Goal: Task Accomplishment & Management: Manage account settings

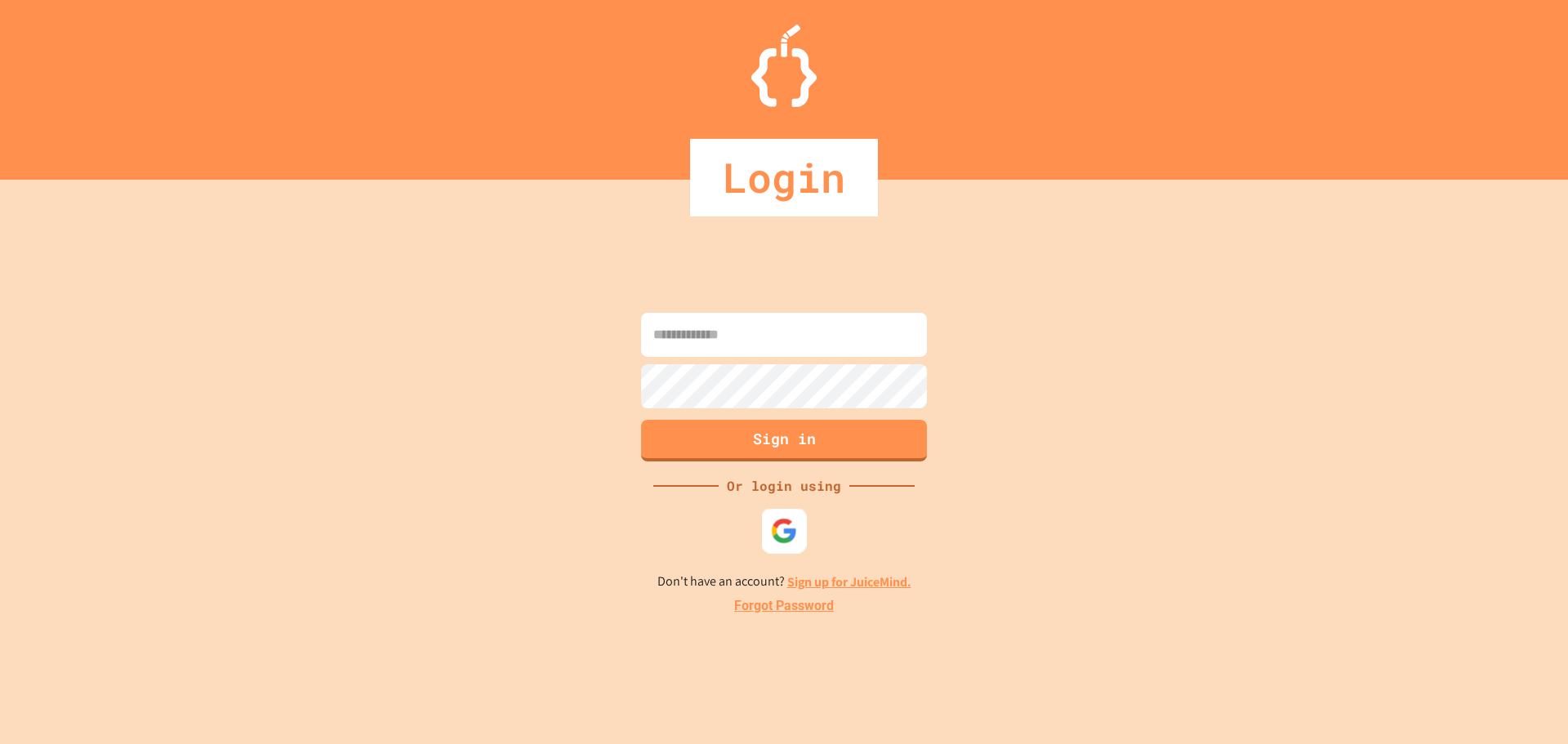
click at [771, 522] on img at bounding box center [784, 530] width 27 height 27
click at [1396, 333] on div "Sign in Or login using Don't have an account? Sign up for JuiceMind. Forgot Pas…" at bounding box center [784, 462] width 1568 height 564
click at [788, 514] on div at bounding box center [784, 531] width 49 height 49
click at [791, 532] on img at bounding box center [784, 530] width 27 height 27
click at [763, 522] on div at bounding box center [784, 531] width 44 height 44
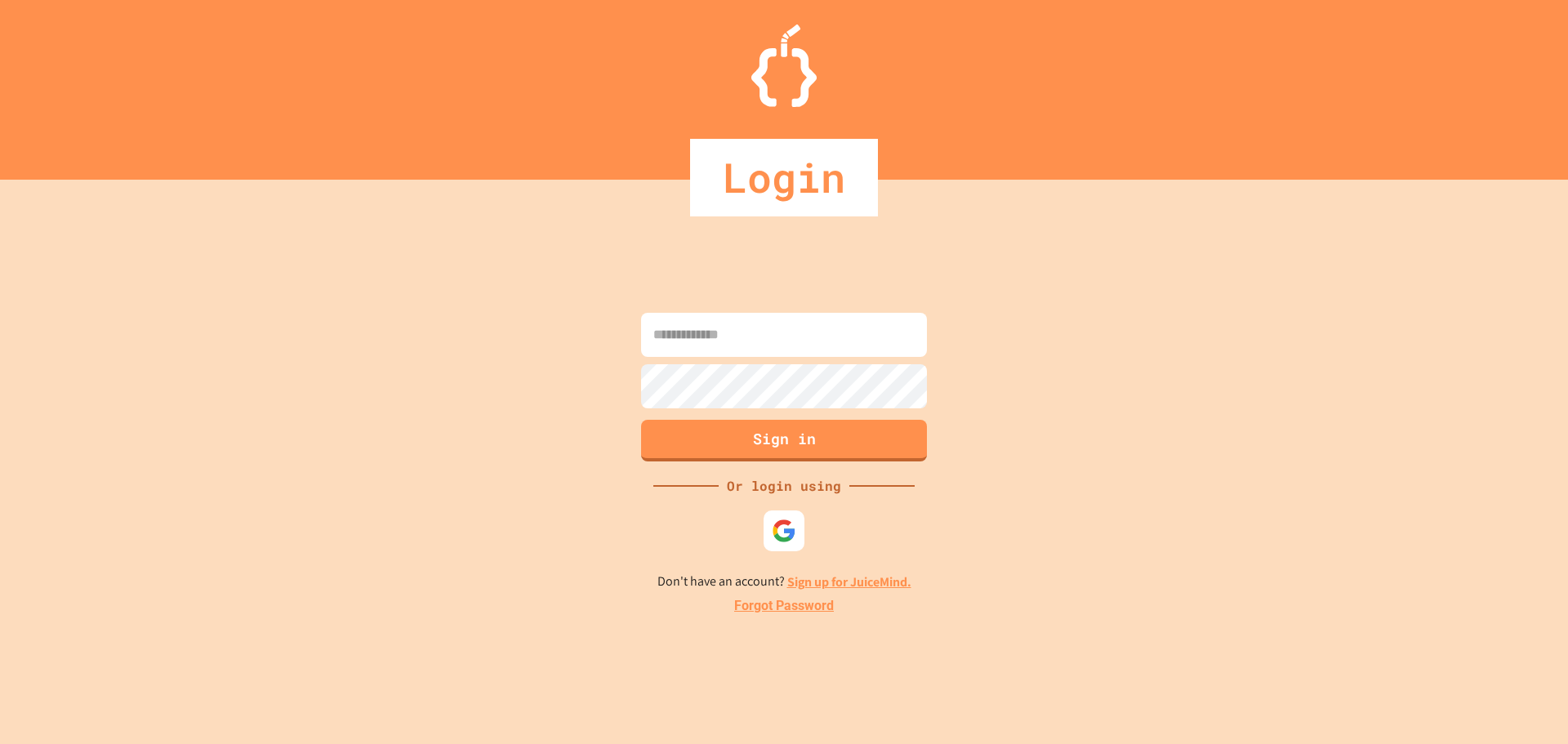
click at [1144, 146] on div "Login" at bounding box center [784, 177] width 1568 height 78
click at [771, 538] on img at bounding box center [784, 530] width 27 height 27
drag, startPoint x: 1240, startPoint y: 469, endPoint x: 1109, endPoint y: 433, distance: 135.9
click at [1109, 433] on div "Sign in Or login using Don't have an account? Sign up for JuiceMind. Forgot Pas…" at bounding box center [784, 462] width 1568 height 564
click at [834, 552] on div "Sign in Or login using Don't have an account? Sign up for JuiceMind. Forgot Pas…" at bounding box center [784, 462] width 1568 height 564
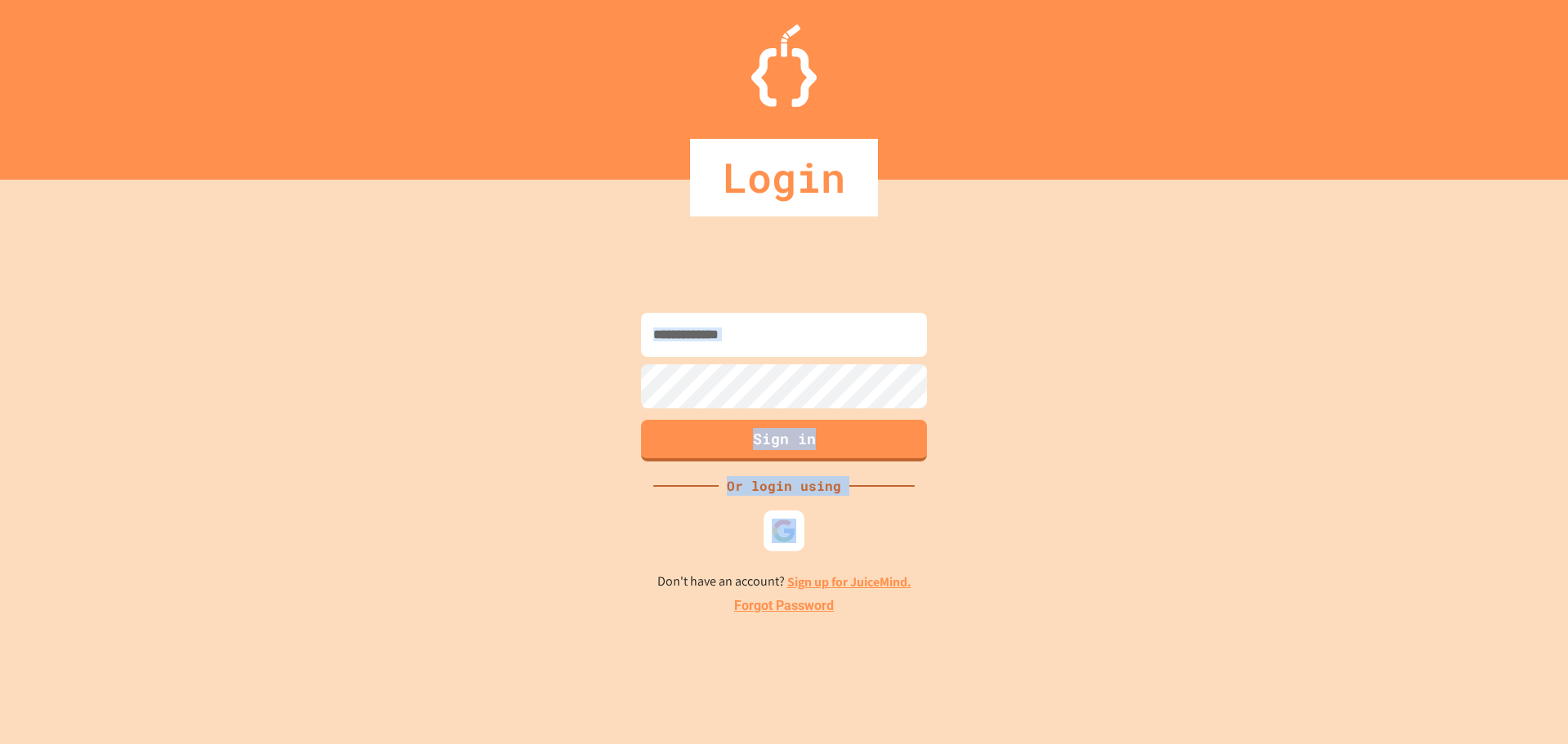
click at [832, 545] on div "Sign in Or login using Don't have an account? Sign up for JuiceMind. Forgot Pas…" at bounding box center [784, 462] width 1568 height 564
click at [848, 536] on div "Sign in Or login using Don't have an account? Sign up for JuiceMind. Forgot Pas…" at bounding box center [784, 462] width 1568 height 564
drag, startPoint x: 880, startPoint y: 533, endPoint x: 1097, endPoint y: 545, distance: 217.3
click at [928, 543] on div "Sign in Or login using Don't have an account? Sign up for JuiceMind. Forgot Pas…" at bounding box center [784, 462] width 1568 height 564
click at [1366, 522] on div "Sign in Or login using Don't have an account? Sign up for JuiceMind. Forgot Pas…" at bounding box center [784, 462] width 1568 height 564
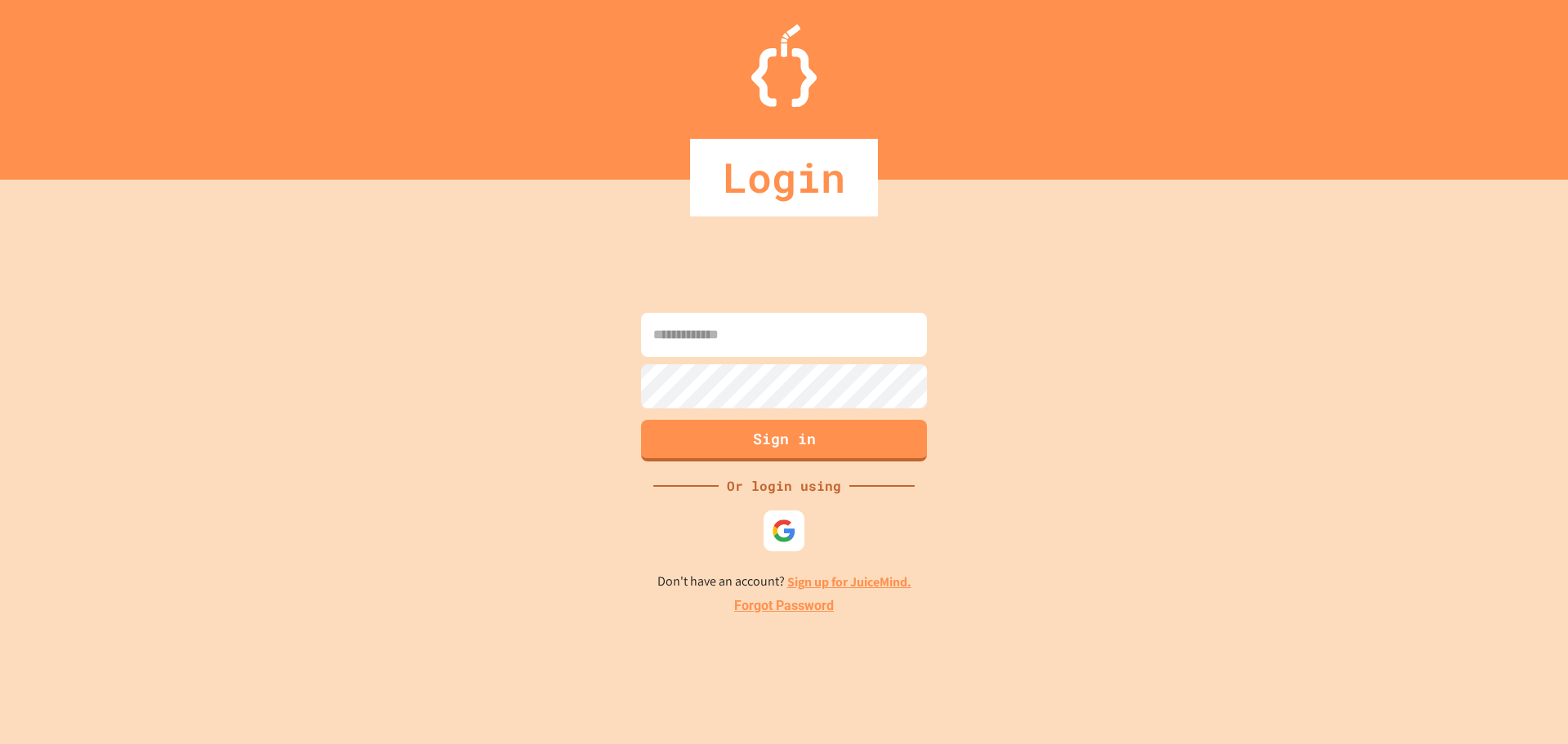
click at [1053, 462] on div "Sign in Or login using Don't have an account? Sign up for JuiceMind. Forgot Pas…" at bounding box center [784, 462] width 1568 height 564
click at [788, 530] on img at bounding box center [784, 530] width 27 height 27
drag, startPoint x: 1219, startPoint y: 448, endPoint x: 1091, endPoint y: 350, distance: 161.2
click at [1091, 350] on div "Sign in Or login using Don't have an account? Sign up for JuiceMind. Forgot Pas…" at bounding box center [784, 462] width 1568 height 564
click at [781, 512] on div at bounding box center [784, 530] width 45 height 45
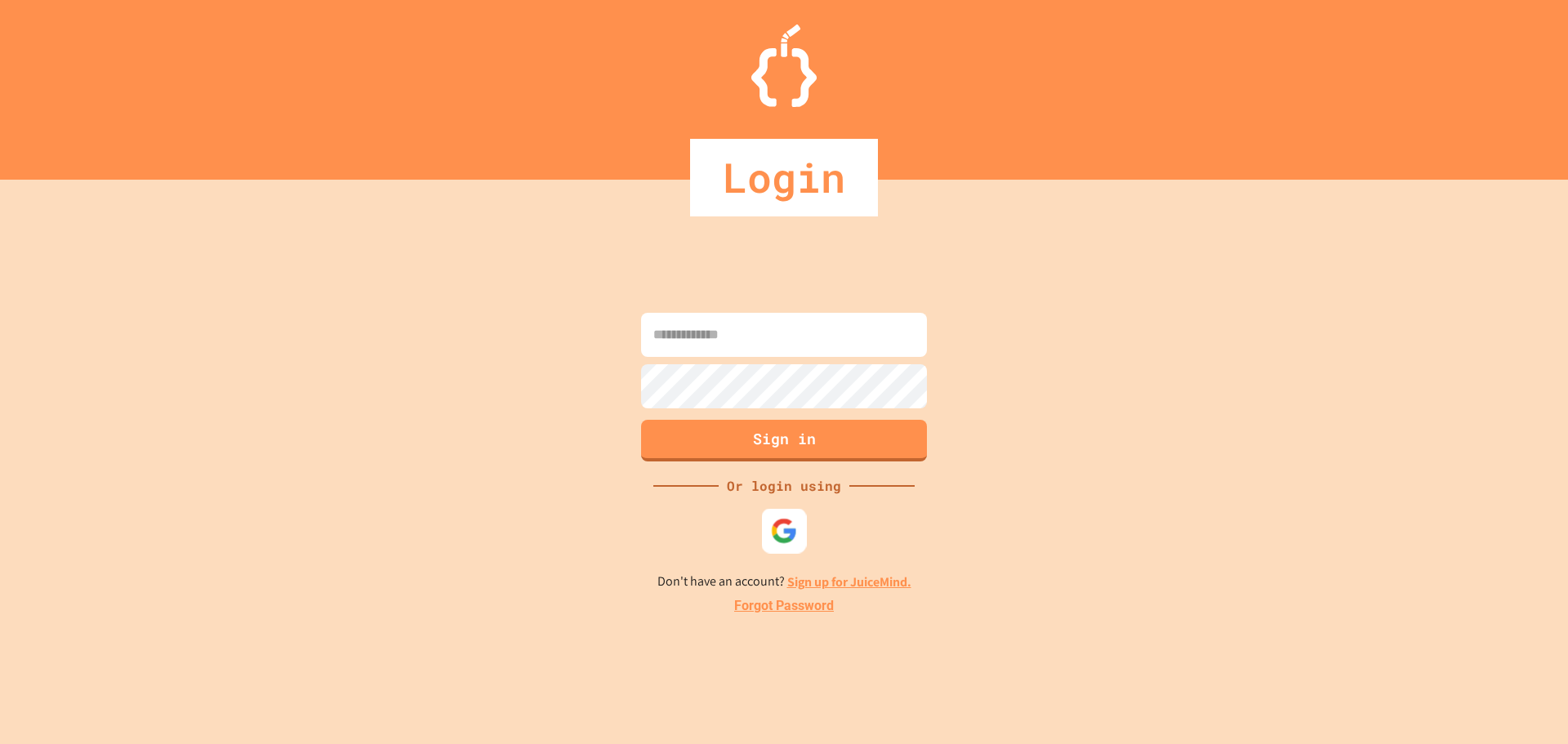
click at [780, 532] on img at bounding box center [784, 530] width 27 height 27
click at [713, 49] on div at bounding box center [784, 66] width 1568 height 82
click at [771, 514] on div at bounding box center [784, 530] width 45 height 45
click at [791, 540] on img at bounding box center [784, 530] width 27 height 27
click at [762, 528] on div at bounding box center [784, 530] width 45 height 45
